Goal: Transaction & Acquisition: Book appointment/travel/reservation

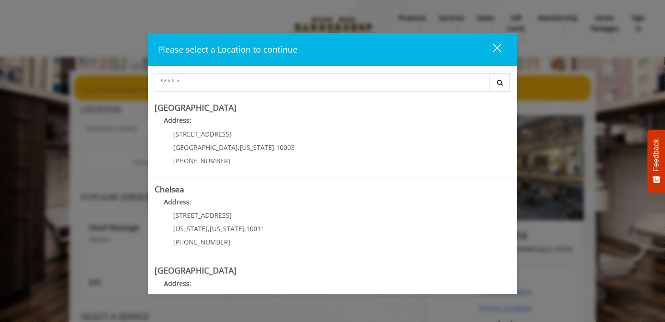
click at [500, 46] on div "close dialog" at bounding box center [497, 47] width 9 height 9
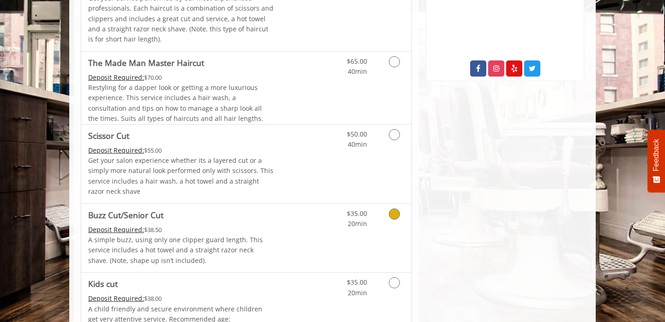
click at [236, 230] on div "Deposit Required: $38.50" at bounding box center [181, 230] width 186 height 10
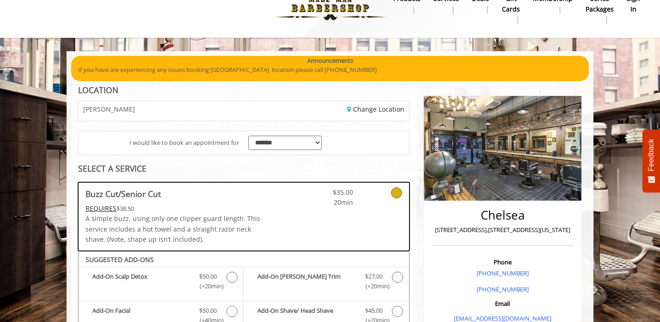
scroll to position [17, 0]
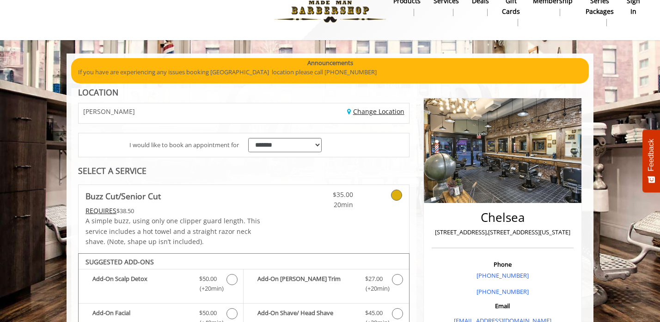
click at [382, 111] on link "Change Location" at bounding box center [375, 111] width 57 height 9
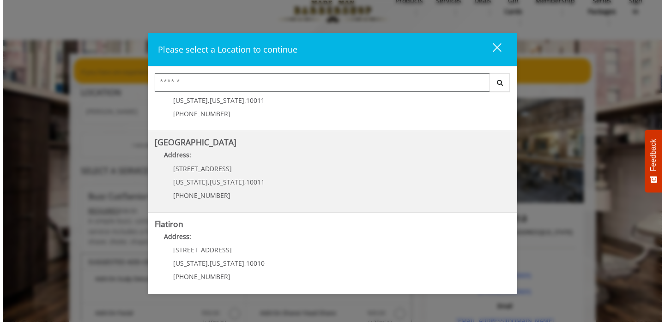
scroll to position [130, 0]
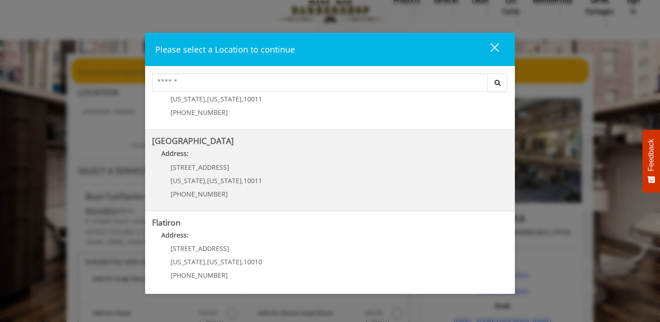
click at [260, 173] on Street "Chelsea 15th Street Address: 267 W 15th St New York , New York , 10011 (646) 85…" at bounding box center [330, 170] width 356 height 67
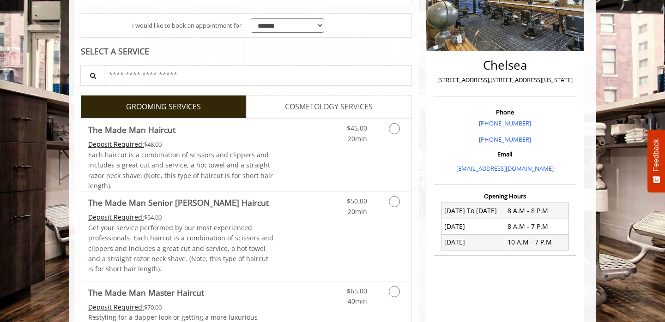
scroll to position [169, 0]
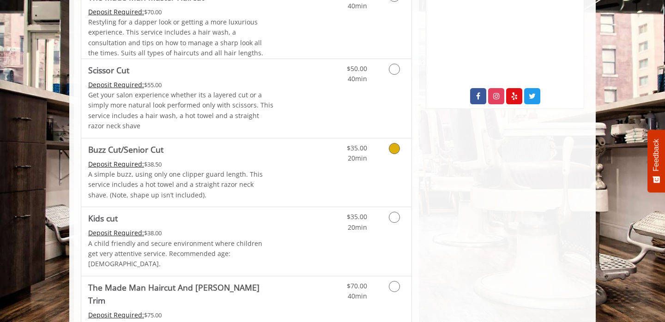
click at [255, 181] on p "A simple buzz, using only one clipper guard length. This service includes a hot…" at bounding box center [181, 185] width 186 height 31
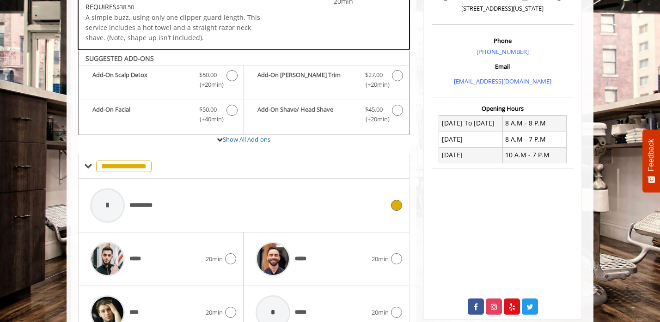
scroll to position [254, 0]
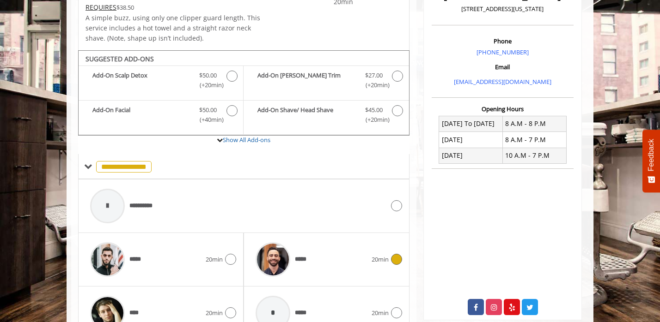
click at [301, 270] on span "*****" at bounding box center [282, 260] width 63 height 44
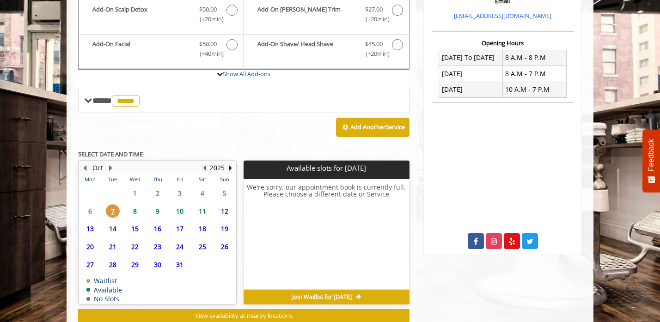
scroll to position [333, 0]
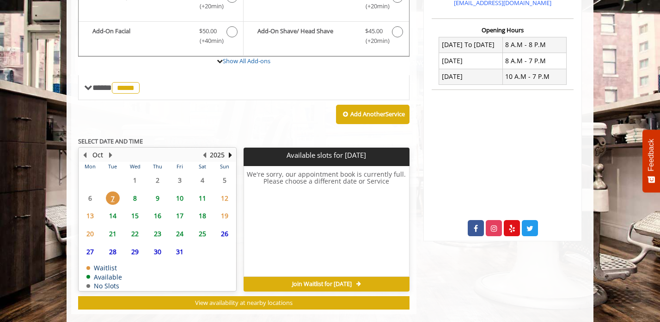
click at [161, 196] on span "9" at bounding box center [158, 198] width 14 height 13
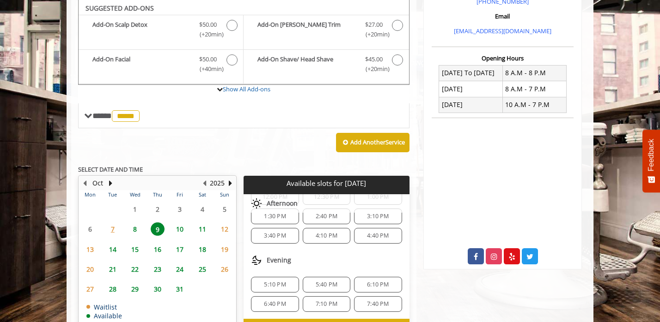
scroll to position [343, 0]
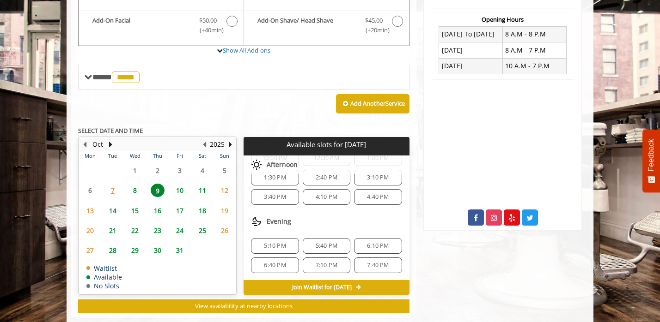
click at [331, 248] on span "5:40 PM" at bounding box center [326, 245] width 22 height 7
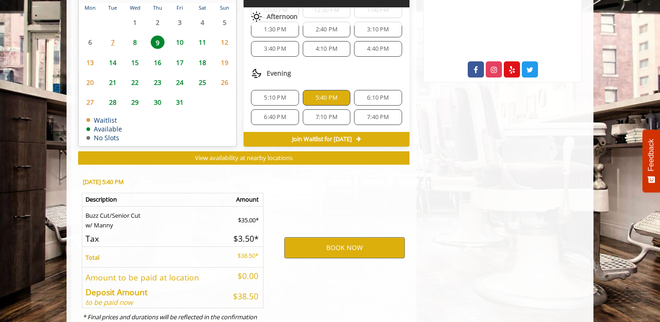
scroll to position [528, 0]
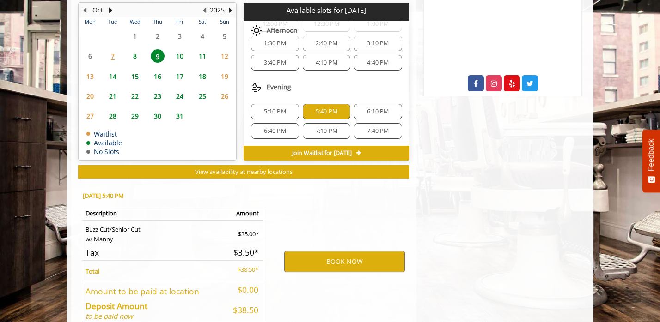
click at [280, 112] on span "5:10 PM" at bounding box center [275, 111] width 22 height 7
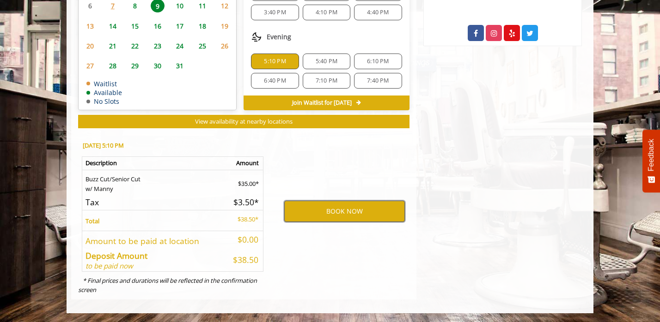
click at [311, 209] on button "BOOK NOW" at bounding box center [344, 211] width 121 height 21
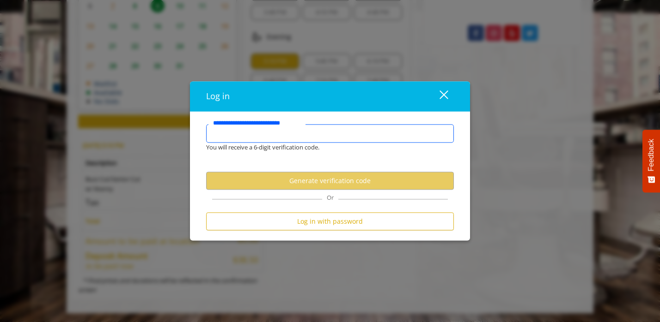
click at [296, 137] on input "**********" at bounding box center [330, 134] width 248 height 18
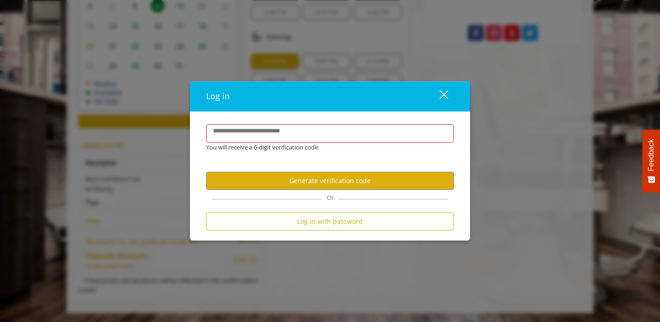
click at [446, 92] on div "close dialog" at bounding box center [443, 95] width 9 height 9
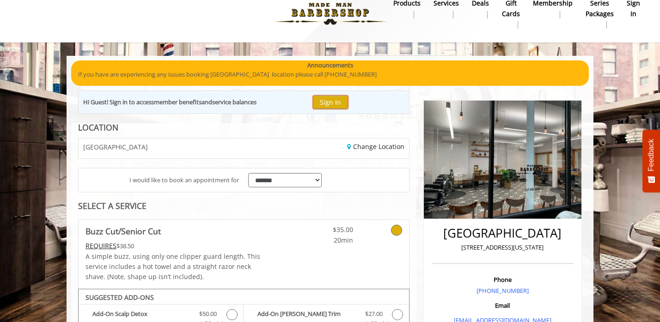
scroll to position [16, 0]
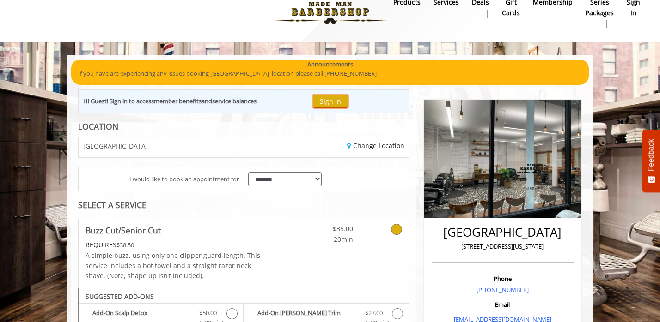
click at [338, 105] on button "Sign In" at bounding box center [330, 101] width 35 height 13
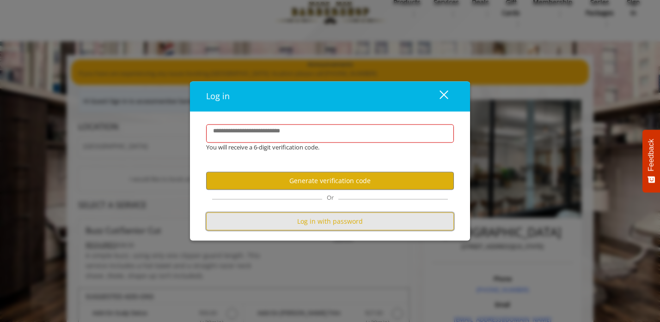
click at [310, 224] on button "Log in with password" at bounding box center [330, 222] width 248 height 18
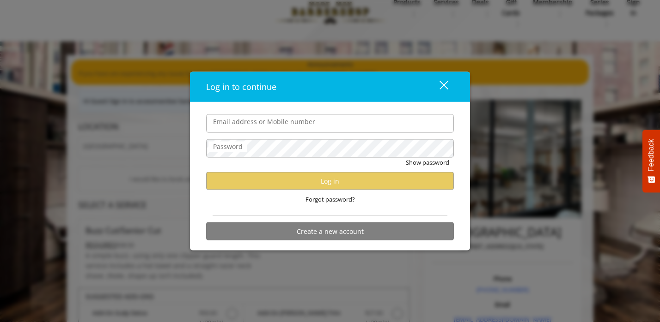
type input "**********"
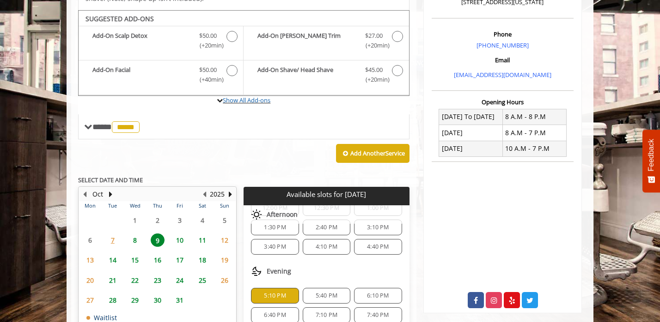
scroll to position [100, 0]
click at [321, 292] on span "5:40 PM" at bounding box center [326, 295] width 22 height 7
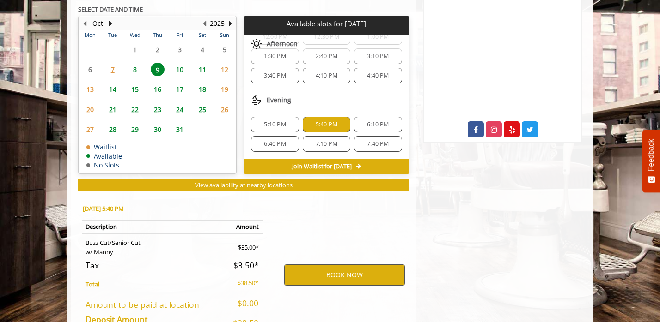
scroll to position [495, 0]
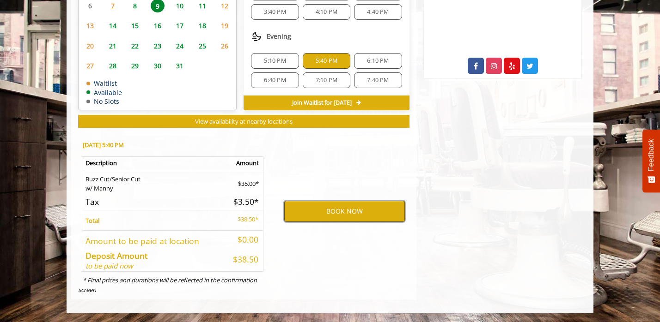
click at [339, 206] on button "BOOK NOW" at bounding box center [344, 211] width 121 height 21
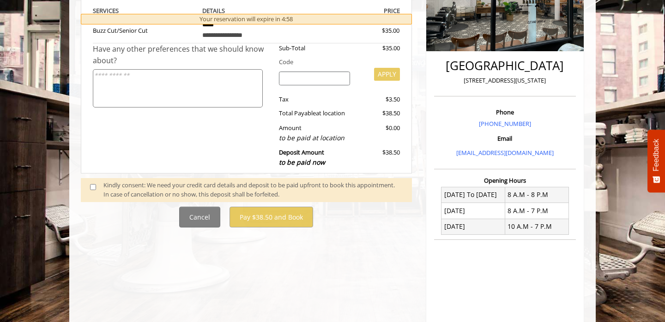
scroll to position [183, 0]
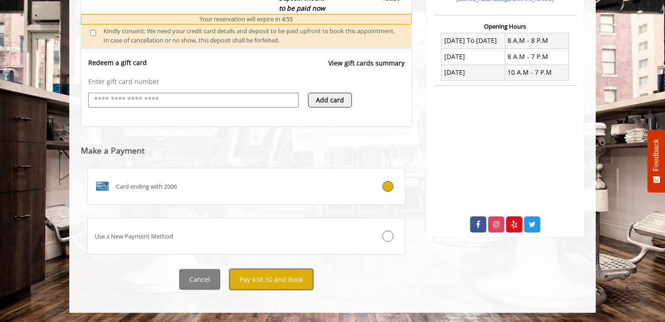
click at [279, 282] on button "Pay $38.50 and Book" at bounding box center [272, 279] width 84 height 21
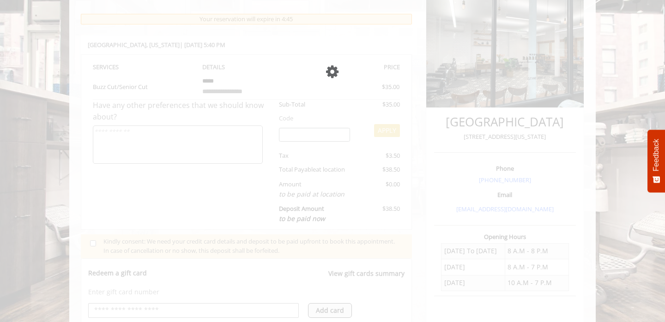
scroll to position [124, 0]
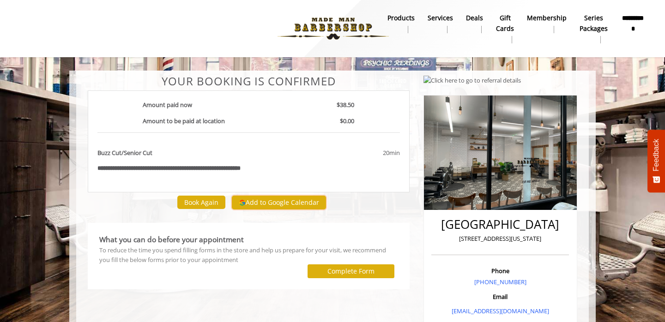
click at [274, 201] on button "Add to Google Calendar" at bounding box center [279, 203] width 94 height 14
click at [271, 206] on button "Add to Google Calendar" at bounding box center [279, 203] width 94 height 14
